Goal: Task Accomplishment & Management: Contribute content

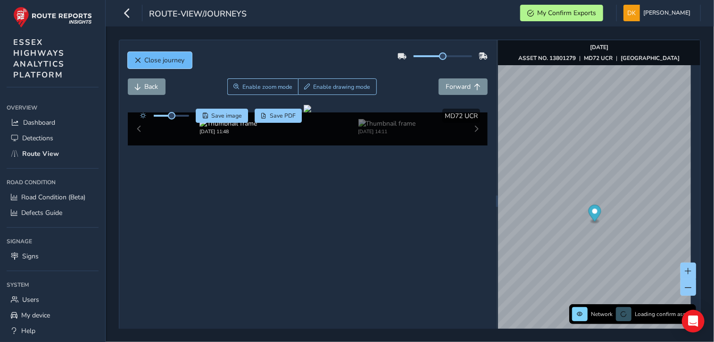
click at [149, 53] on button "Close journey" at bounding box center [160, 60] width 64 height 17
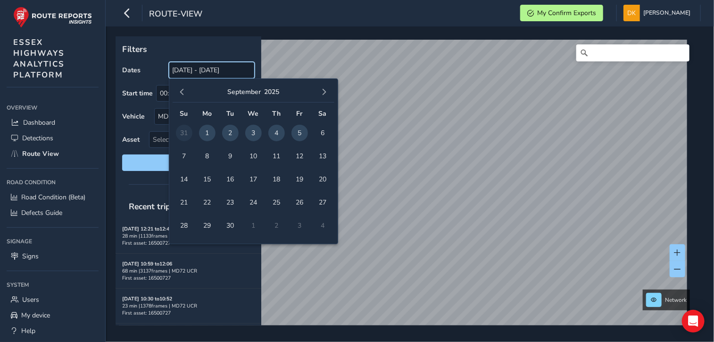
click at [192, 70] on input "[DATE] - [DATE]" at bounding box center [212, 70] width 86 height 17
click at [211, 133] on span "1" at bounding box center [207, 133] width 17 height 17
click at [301, 132] on span "5" at bounding box center [300, 133] width 17 height 17
type input "[DATE] - [DATE]"
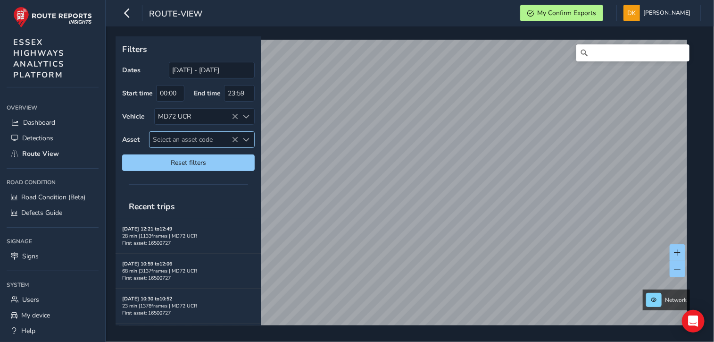
click at [184, 136] on span "Select an asset code" at bounding box center [194, 140] width 89 height 16
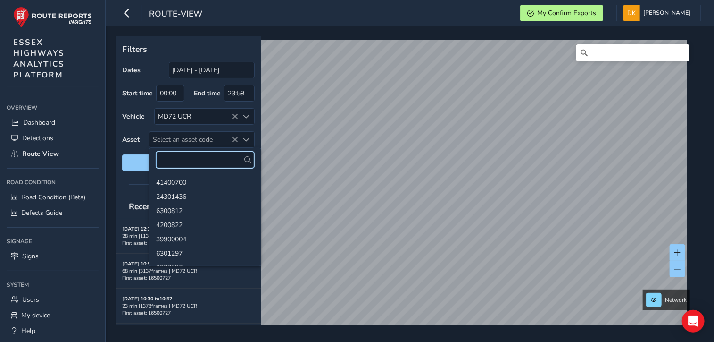
drag, startPoint x: 184, startPoint y: 136, endPoint x: 174, endPoint y: 162, distance: 27.5
click at [174, 162] on input "text" at bounding box center [205, 159] width 98 height 17
paste input "13802725"
type input "13802725"
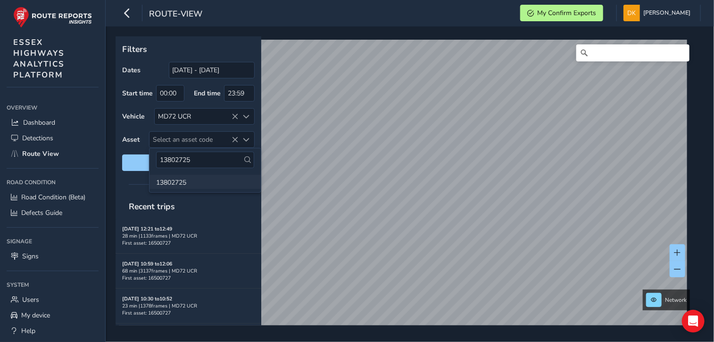
click at [175, 184] on li "13802725" at bounding box center [205, 182] width 111 height 14
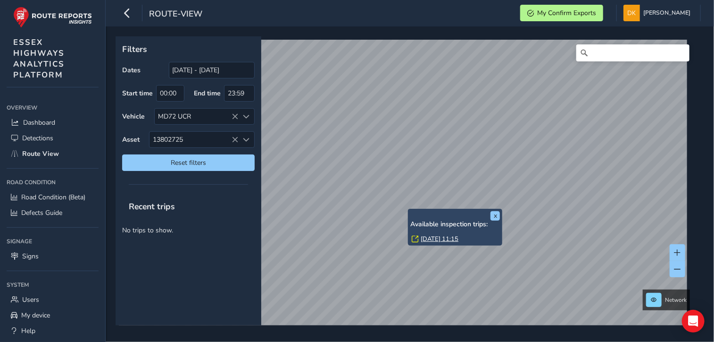
click at [434, 237] on link "[DATE] 11:15" at bounding box center [440, 238] width 38 height 8
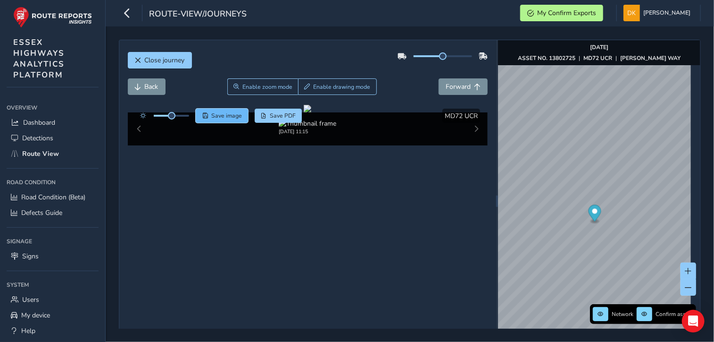
click at [234, 117] on span "Save image" at bounding box center [226, 116] width 31 height 8
click at [311, 112] on div at bounding box center [308, 109] width 8 height 8
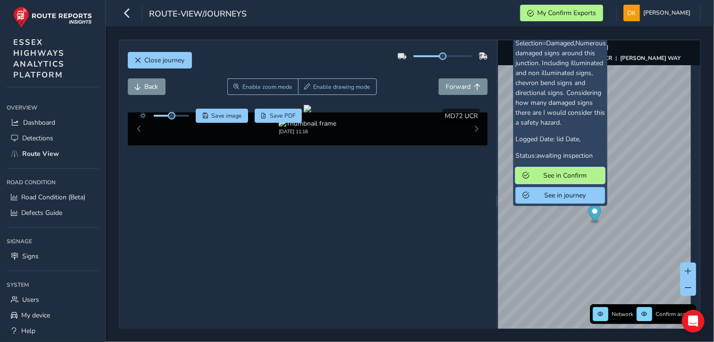
click at [560, 174] on span "See in Confirm" at bounding box center [566, 175] width 66 height 9
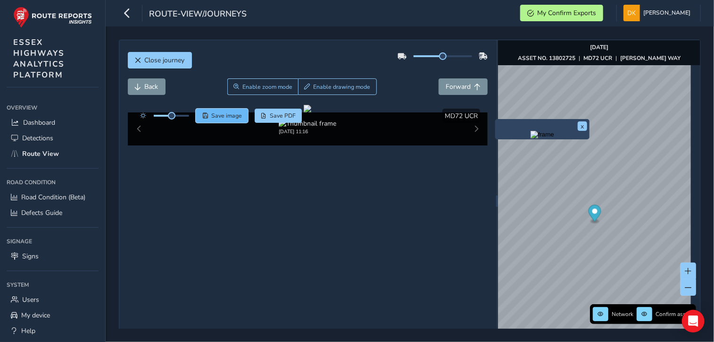
click at [232, 117] on span "Save image" at bounding box center [226, 116] width 31 height 8
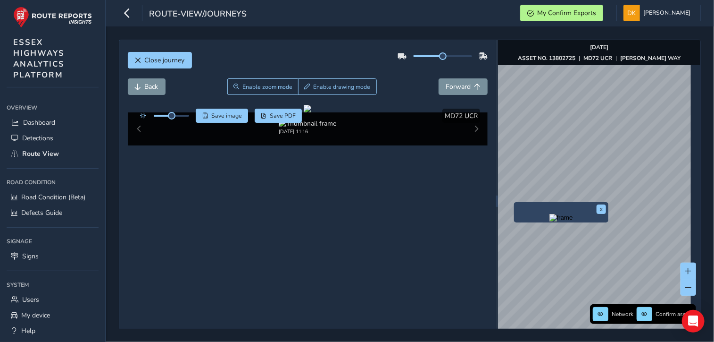
click at [519, 202] on div "x" at bounding box center [561, 212] width 94 height 20
click at [550, 214] on img "Preview frame" at bounding box center [562, 218] width 24 height 8
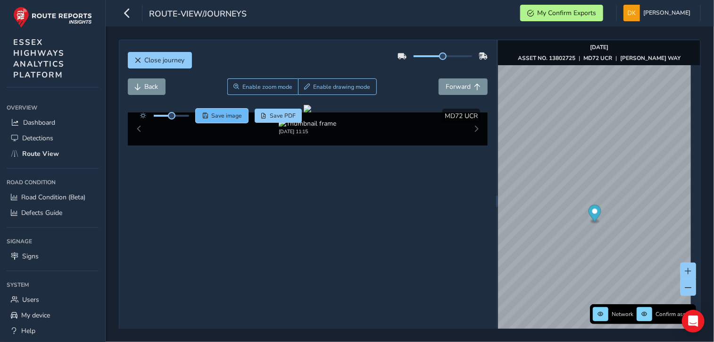
click at [235, 117] on span "Save image" at bounding box center [226, 116] width 31 height 8
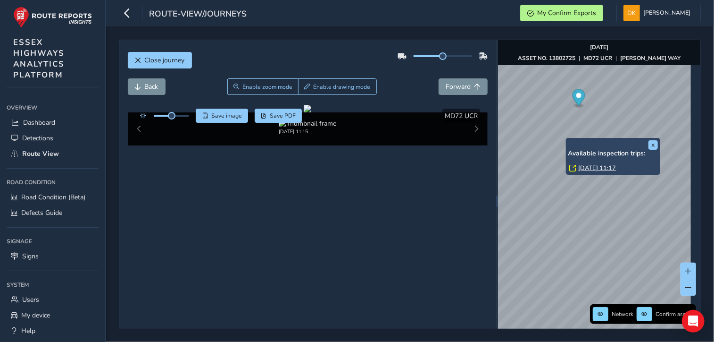
click at [591, 168] on link "[DATE] 11:17" at bounding box center [598, 168] width 38 height 8
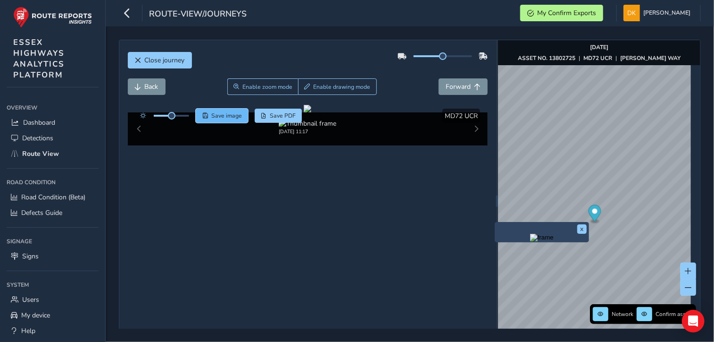
click at [224, 111] on button "Save image" at bounding box center [222, 116] width 52 height 14
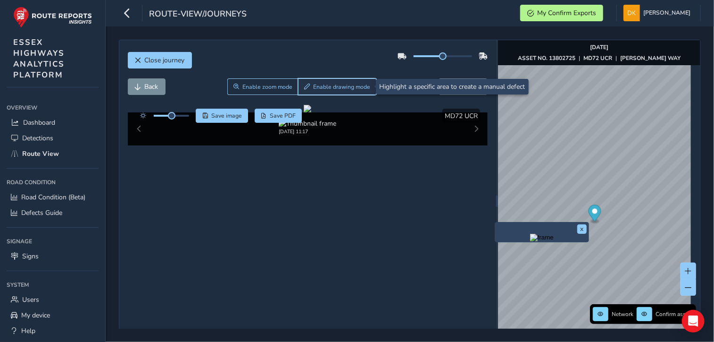
click at [335, 88] on span "Enable drawing mode" at bounding box center [342, 87] width 57 height 8
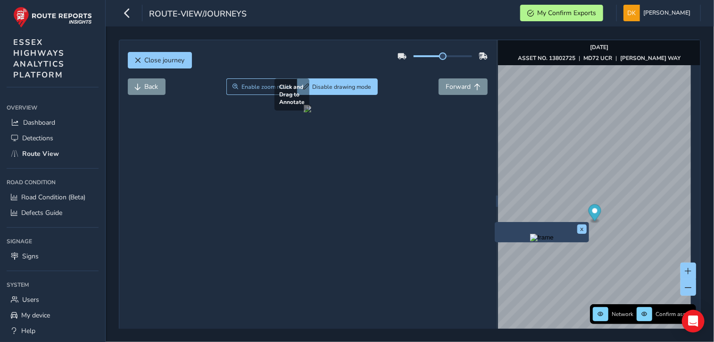
drag, startPoint x: 276, startPoint y: 161, endPoint x: 350, endPoint y: 226, distance: 98.6
click at [311, 112] on div at bounding box center [308, 109] width 8 height 8
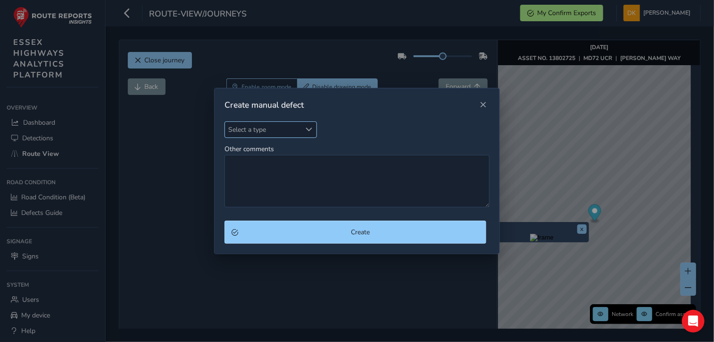
click at [309, 127] on span "Select a type" at bounding box center [309, 129] width 7 height 7
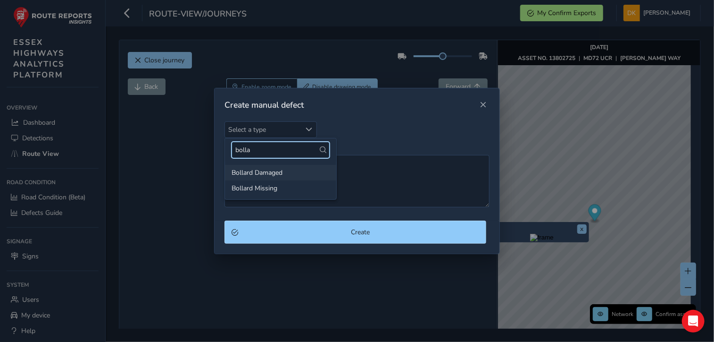
type input "bolla"
click at [279, 174] on li "Bollard Damaged" at bounding box center [280, 173] width 111 height 16
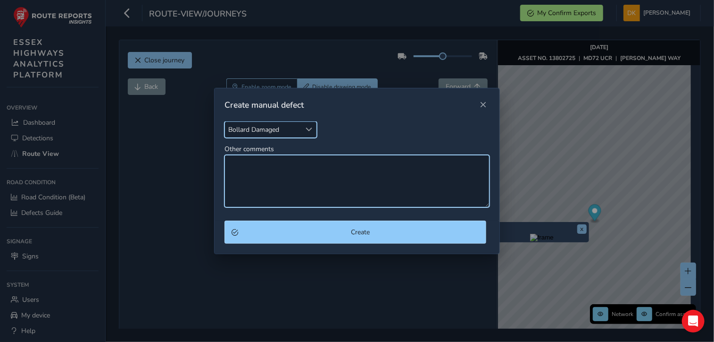
click at [262, 175] on textarea "Other comments" at bounding box center [357, 181] width 265 height 52
type textarea "TMP bollard kn"
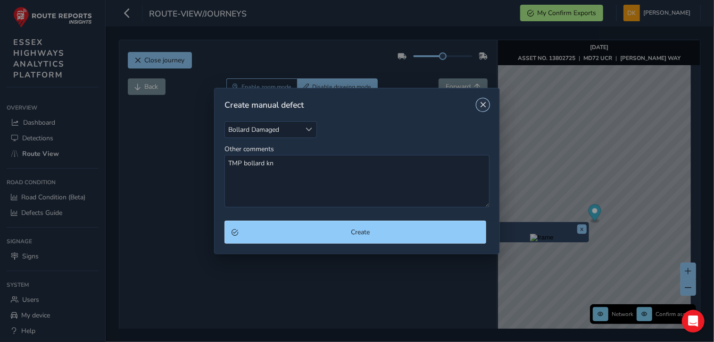
click at [481, 105] on span "Close" at bounding box center [483, 104] width 7 height 7
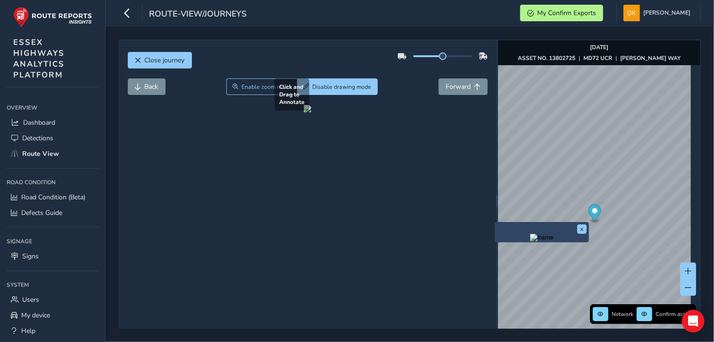
click at [311, 112] on div at bounding box center [308, 109] width 8 height 8
click at [304, 112] on div at bounding box center [308, 109] width 8 height 8
click at [170, 62] on span "Close journey" at bounding box center [165, 60] width 40 height 9
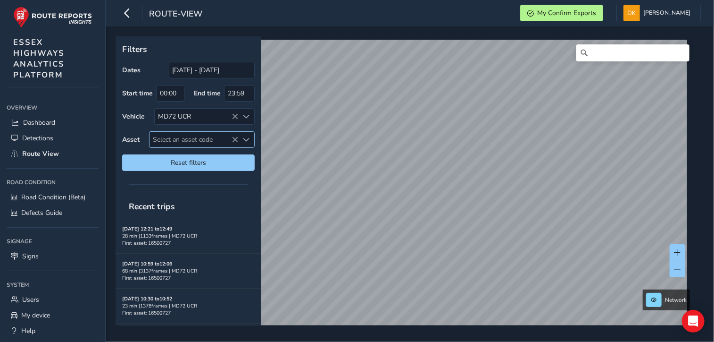
click at [176, 136] on span "Select an asset code" at bounding box center [194, 140] width 89 height 16
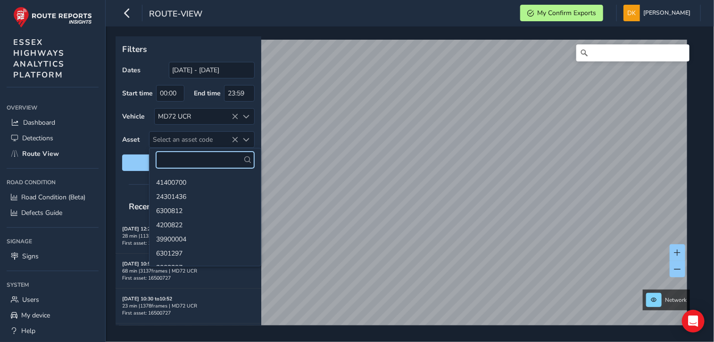
paste input "13800915"
type input "13800915"
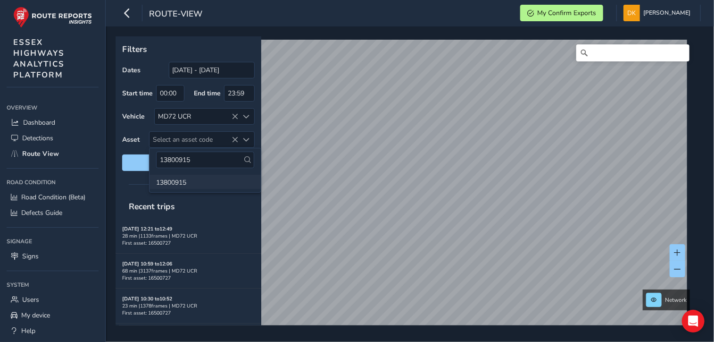
click at [172, 184] on li "13800915" at bounding box center [205, 182] width 111 height 14
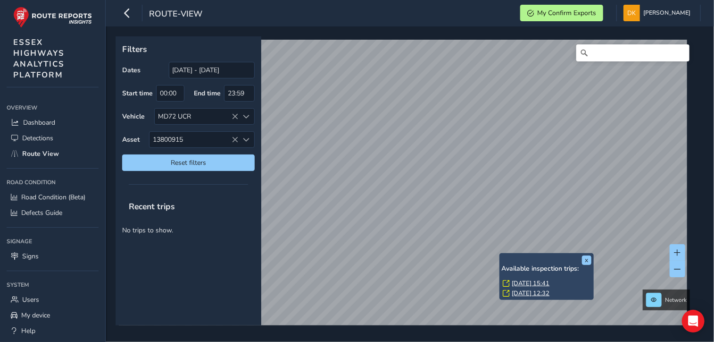
click at [527, 284] on link "[DATE] 15:41" at bounding box center [531, 283] width 38 height 8
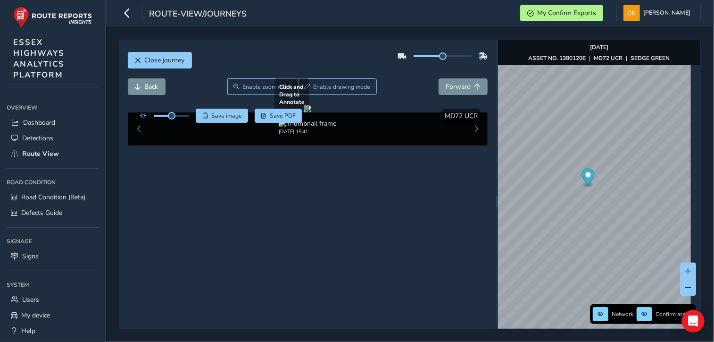
click at [311, 112] on div at bounding box center [308, 109] width 8 height 8
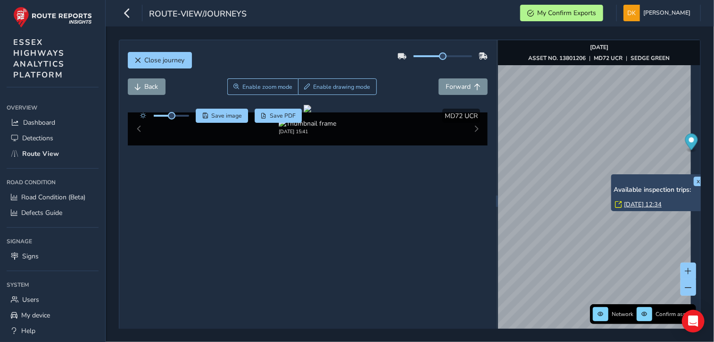
click at [614, 175] on div "x Available inspection trips: [GEOGRAPHIC_DATA][DATE] 12:34" at bounding box center [658, 192] width 94 height 37
click at [640, 206] on link "[DATE] 12:34" at bounding box center [643, 204] width 38 height 8
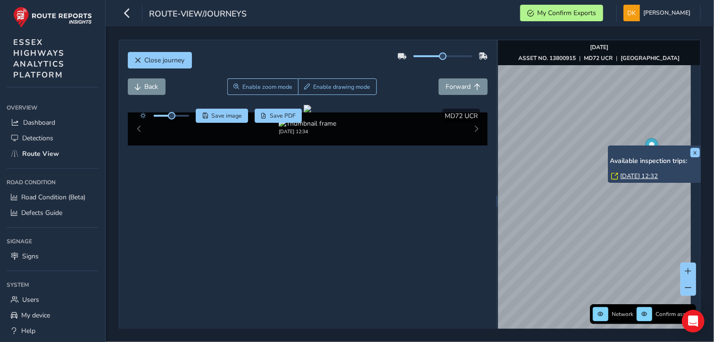
click at [609, 145] on div "x Available inspection trips: [GEOGRAPHIC_DATA][DATE] 12:32" at bounding box center [655, 163] width 94 height 37
click at [635, 176] on link "[DATE] 12:32" at bounding box center [640, 176] width 38 height 8
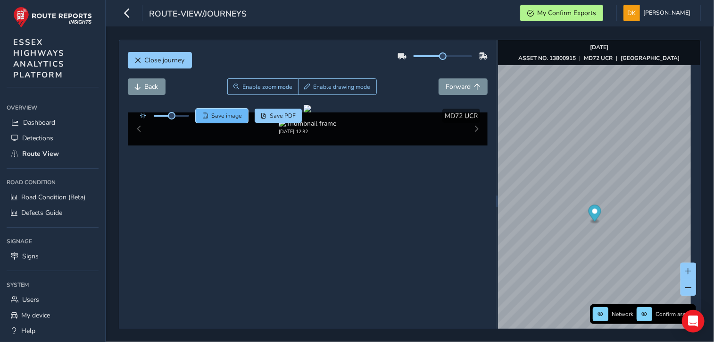
click at [235, 111] on button "Save image" at bounding box center [222, 116] width 52 height 14
click at [311, 112] on div at bounding box center [308, 109] width 8 height 8
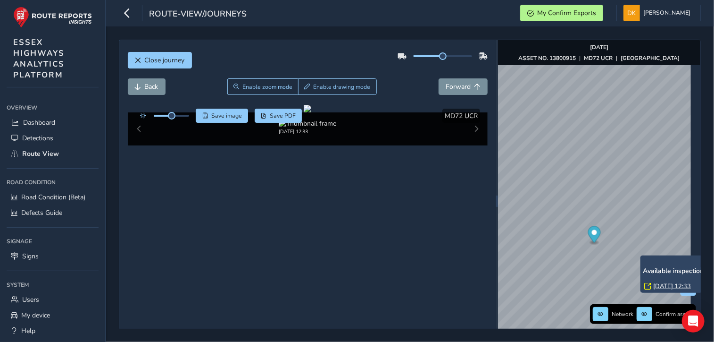
click at [642, 256] on div "x Available inspection trips: [GEOGRAPHIC_DATA][DATE] 12:33" at bounding box center [688, 273] width 94 height 37
click at [666, 285] on link "[DATE] 12:33" at bounding box center [672, 286] width 38 height 8
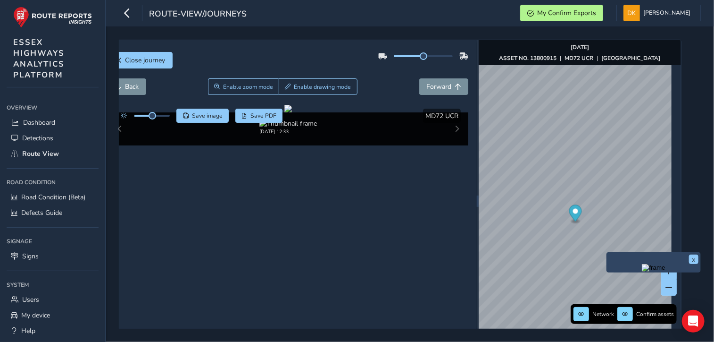
scroll to position [0, 26]
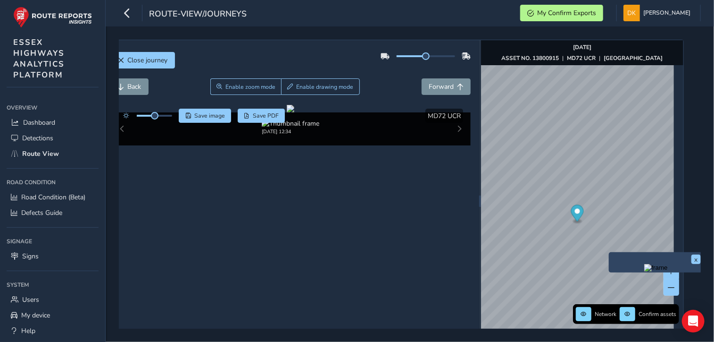
scroll to position [0, 19]
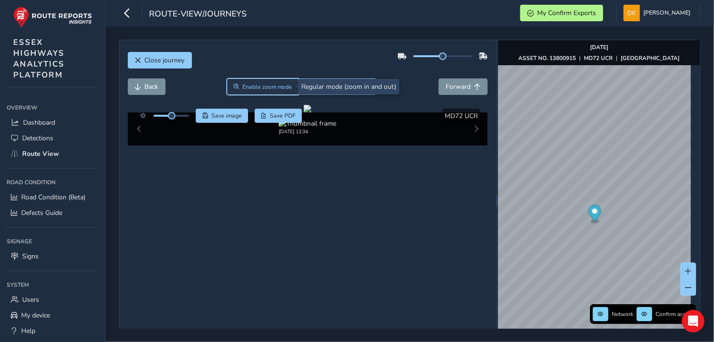
click at [272, 81] on button "Enable zoom mode" at bounding box center [263, 86] width 72 height 17
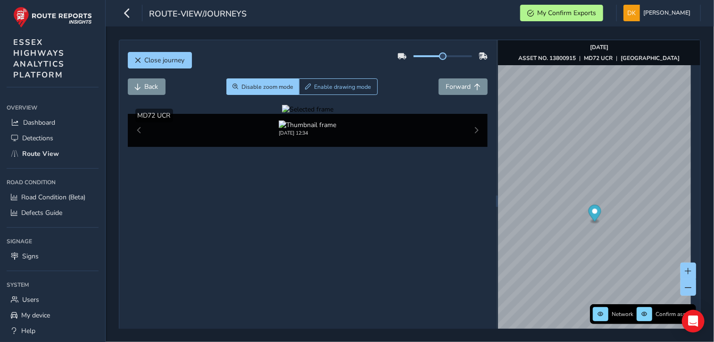
click at [282, 114] on div at bounding box center [307, 109] width 51 height 9
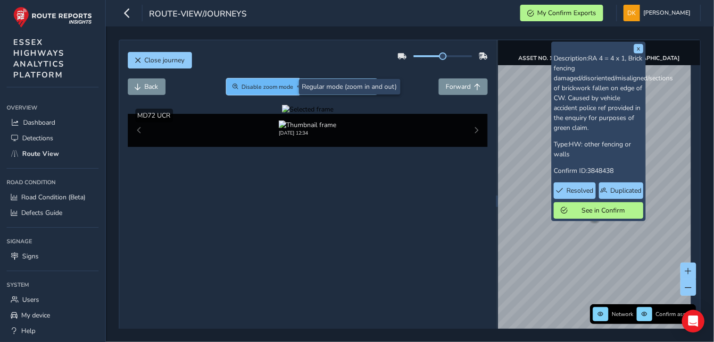
click at [266, 87] on span "Disable zoom mode" at bounding box center [268, 87] width 52 height 8
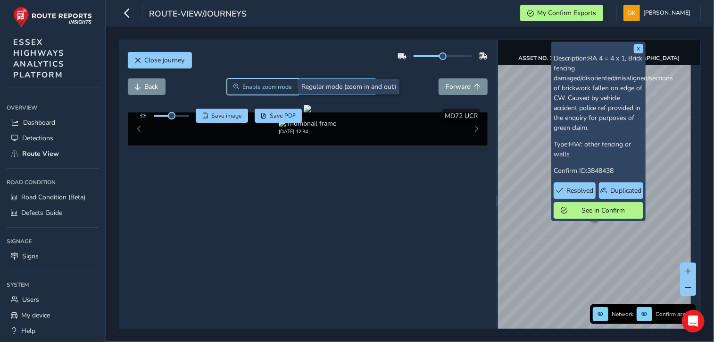
click at [251, 85] on span "Enable zoom mode" at bounding box center [268, 87] width 50 height 8
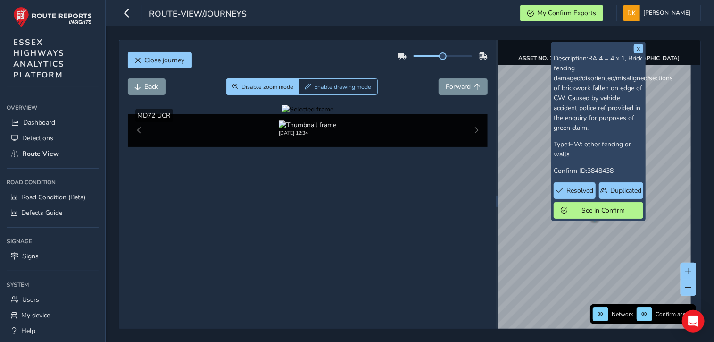
click at [282, 114] on div at bounding box center [307, 109] width 51 height 9
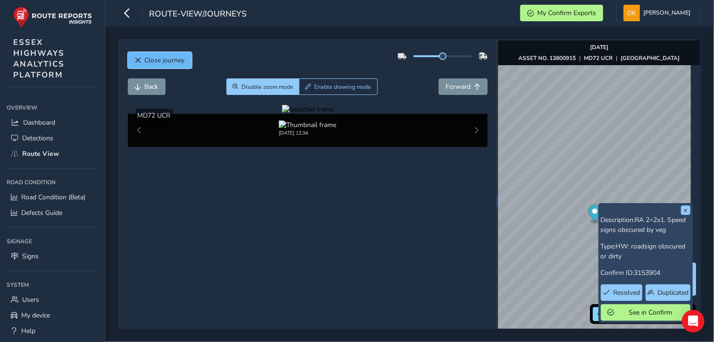
click at [142, 59] on button "Close journey" at bounding box center [160, 60] width 64 height 17
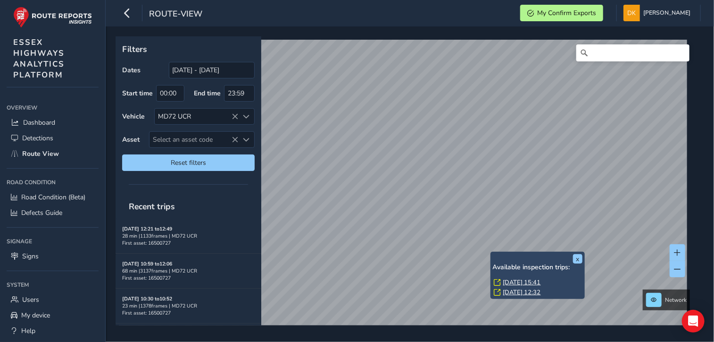
click at [516, 283] on link "[DATE] 15:41" at bounding box center [522, 282] width 38 height 8
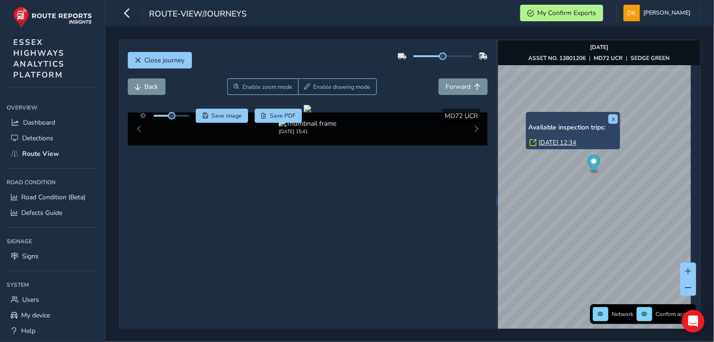
click at [528, 113] on div "x Available inspection trips: [GEOGRAPHIC_DATA][DATE] 12:34" at bounding box center [573, 130] width 94 height 37
click at [558, 142] on link "[DATE] 12:34" at bounding box center [558, 142] width 38 height 8
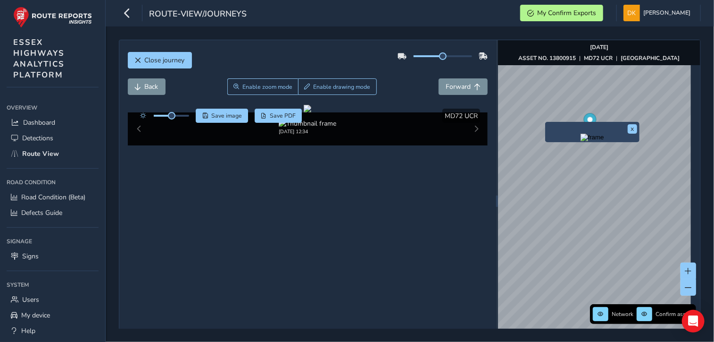
click at [546, 122] on div "x" at bounding box center [592, 132] width 94 height 20
click at [581, 141] on img "Preview frame" at bounding box center [593, 138] width 24 height 8
